Goal: Task Accomplishment & Management: Manage account settings

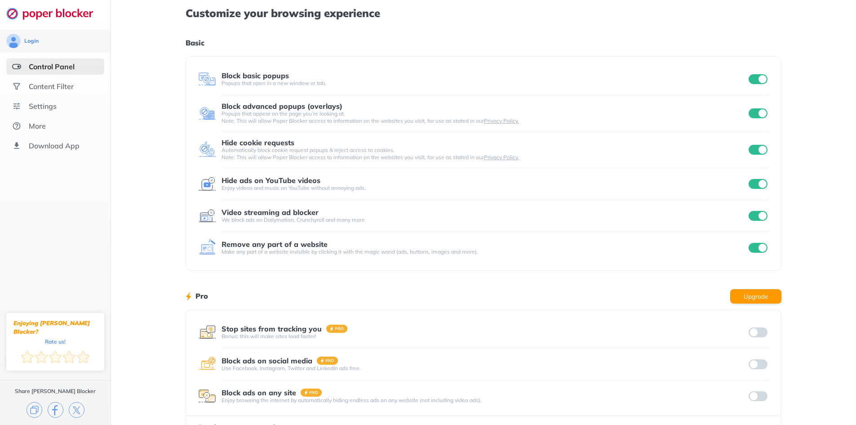
click at [760, 78] on input "checkbox" at bounding box center [758, 79] width 19 height 10
click at [759, 112] on input "checkbox" at bounding box center [758, 113] width 19 height 10
click at [762, 154] on input "checkbox" at bounding box center [758, 150] width 19 height 10
click at [762, 178] on div at bounding box center [758, 184] width 22 height 13
click at [759, 188] on div "Login Control Panel Content Filter Settings More Download App Enjoying [PERSON_…" at bounding box center [428, 232] width 856 height 465
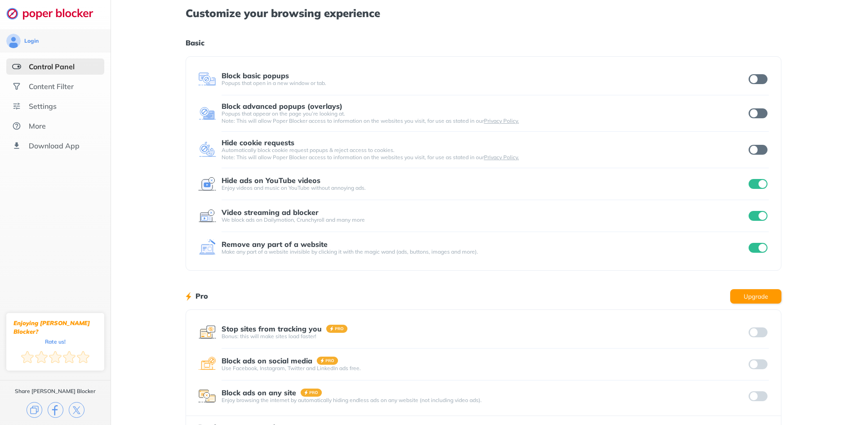
click at [760, 182] on input "checkbox" at bounding box center [758, 184] width 19 height 10
click at [760, 219] on input "checkbox" at bounding box center [758, 216] width 19 height 10
click at [758, 249] on input "checkbox" at bounding box center [758, 248] width 19 height 10
click at [757, 77] on input "checkbox" at bounding box center [758, 79] width 19 height 10
click at [760, 110] on input "checkbox" at bounding box center [758, 113] width 19 height 10
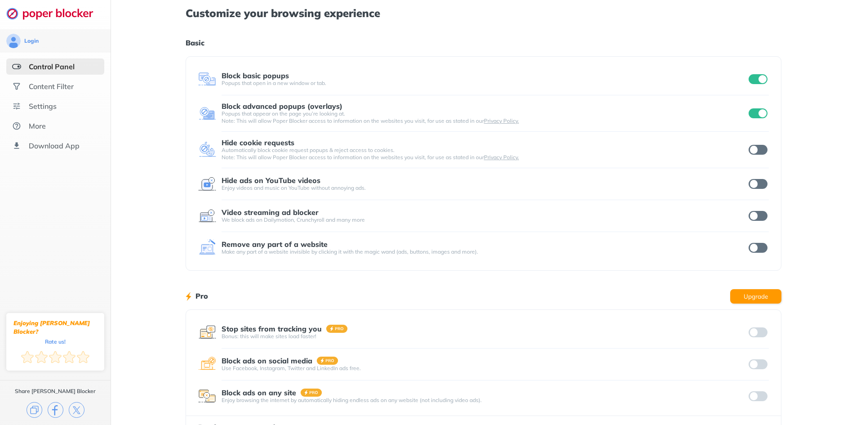
click at [756, 152] on input "checkbox" at bounding box center [758, 150] width 19 height 10
click at [760, 181] on input "checkbox" at bounding box center [758, 184] width 19 height 10
click at [761, 213] on input "checkbox" at bounding box center [758, 216] width 19 height 10
click at [763, 247] on input "checkbox" at bounding box center [758, 248] width 19 height 10
